Goal: Task Accomplishment & Management: Use online tool/utility

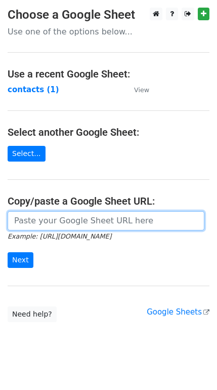
click at [48, 221] on input "url" at bounding box center [106, 220] width 197 height 19
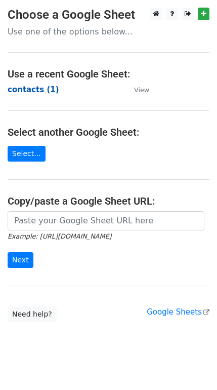
click at [29, 89] on strong "contacts (1)" at bounding box center [34, 89] width 52 height 9
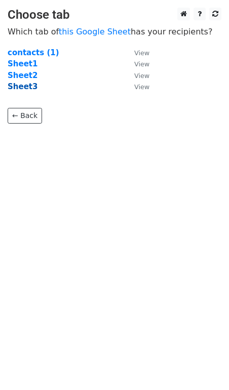
click at [17, 88] on strong "Sheet3" at bounding box center [23, 86] width 30 height 9
